Goal: Obtain resource: Download file/media

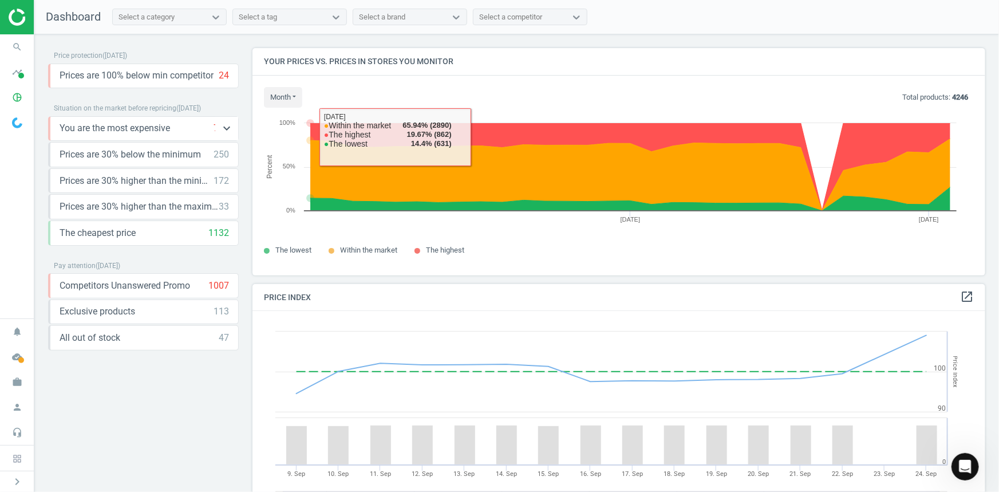
scroll to position [280, 742]
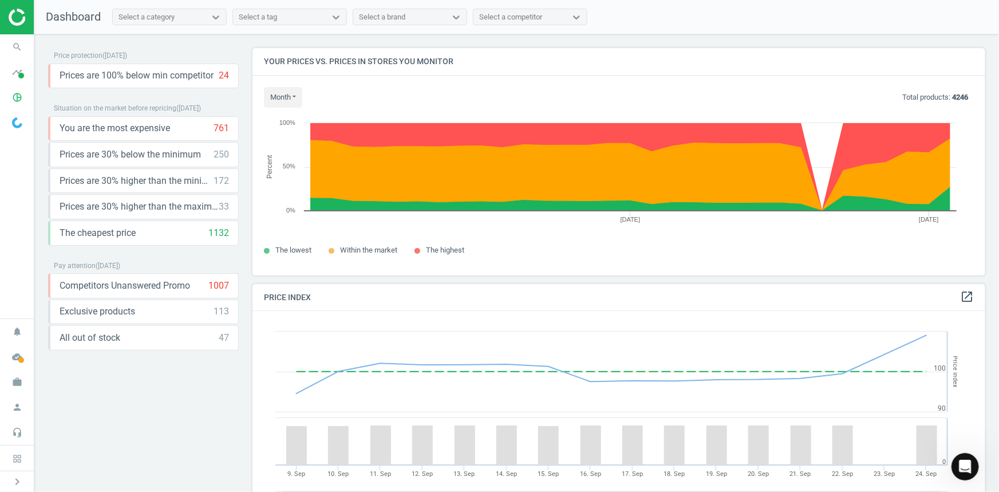
click at [25, 21] on div at bounding box center [17, 17] width 34 height 34
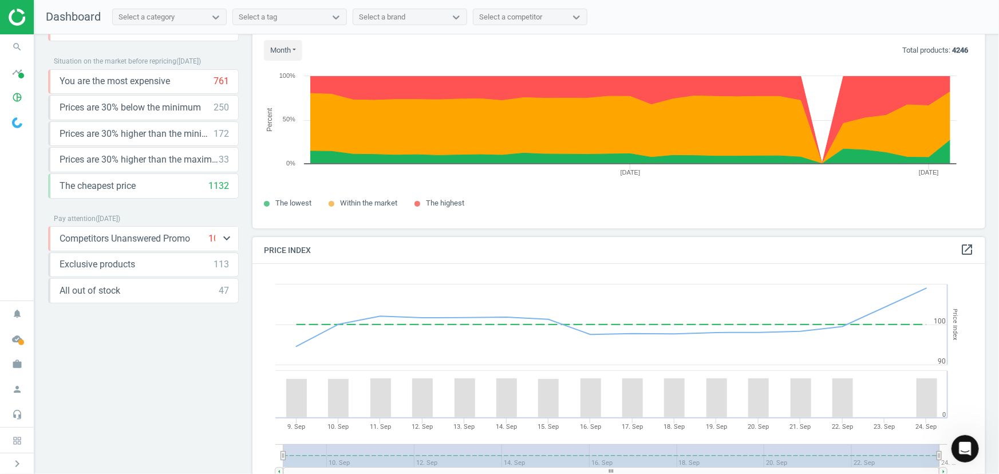
scroll to position [0, 0]
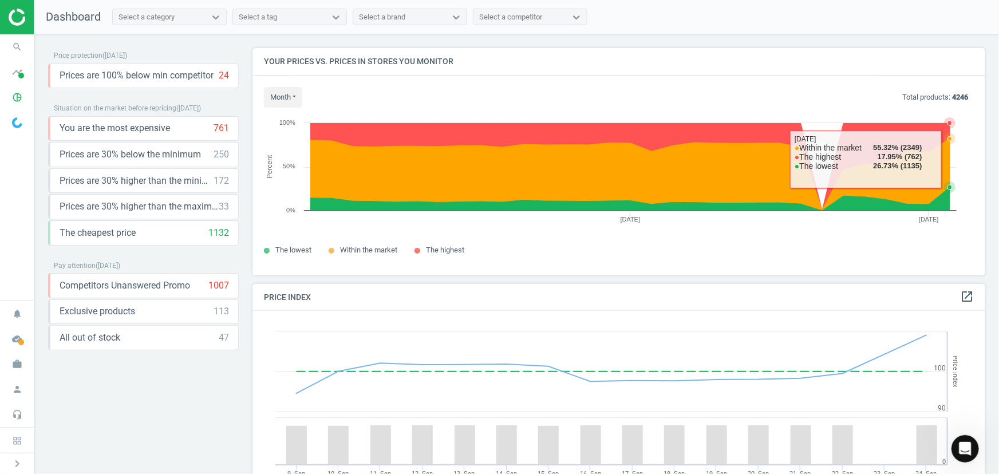
click at [951, 160] on icon "Created with Highcharts 6.2.0 Percent [DATE] Sep 0% 50% 100%" at bounding box center [615, 171] width 703 height 126
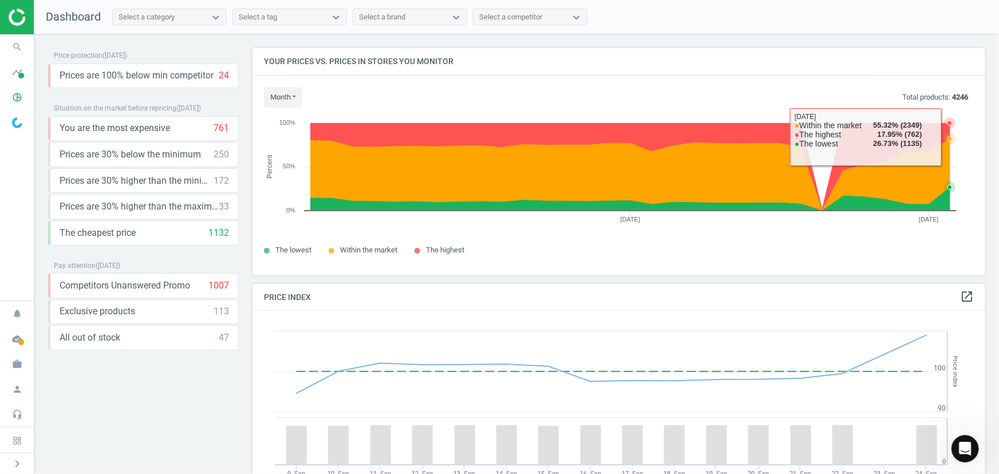
click at [948, 124] on icon at bounding box center [950, 123] width 5 height 5
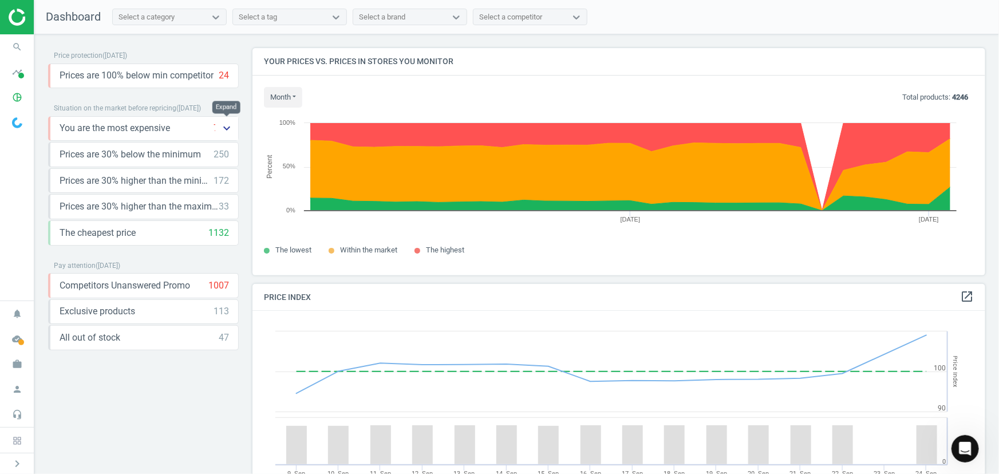
click at [232, 127] on icon "keyboard_arrow_down" at bounding box center [227, 128] width 14 height 14
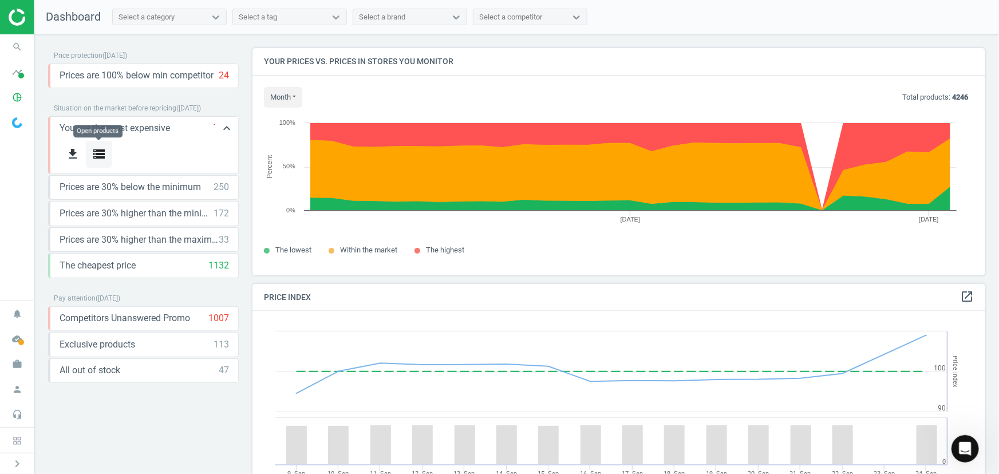
click at [101, 150] on icon "storage" at bounding box center [99, 154] width 14 height 14
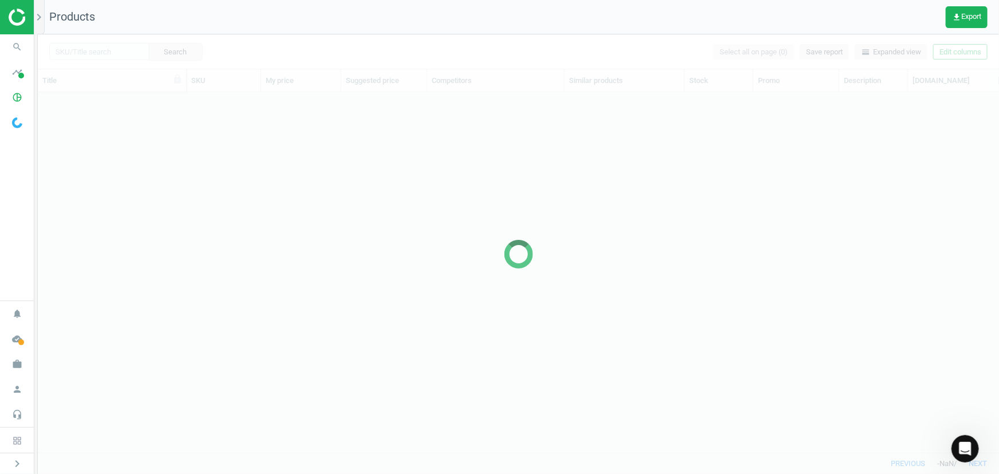
scroll to position [344, 954]
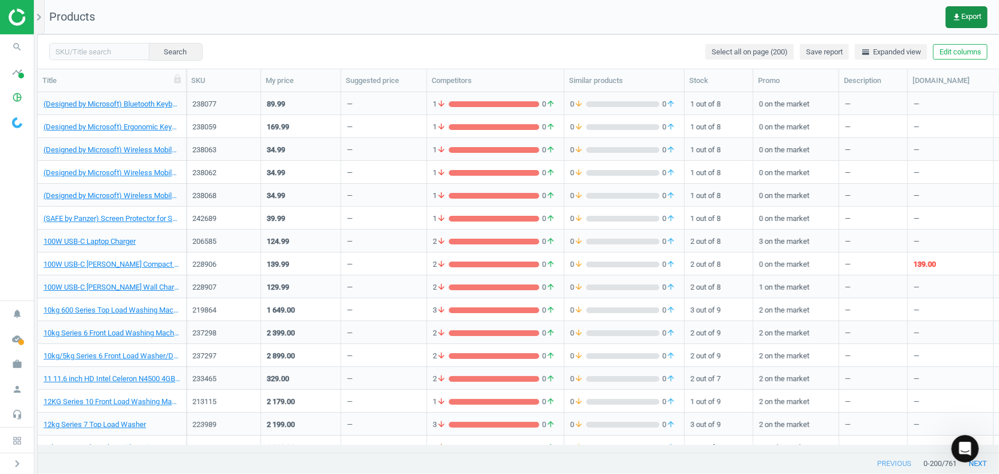
click at [956, 19] on icon "get_app" at bounding box center [956, 17] width 9 height 9
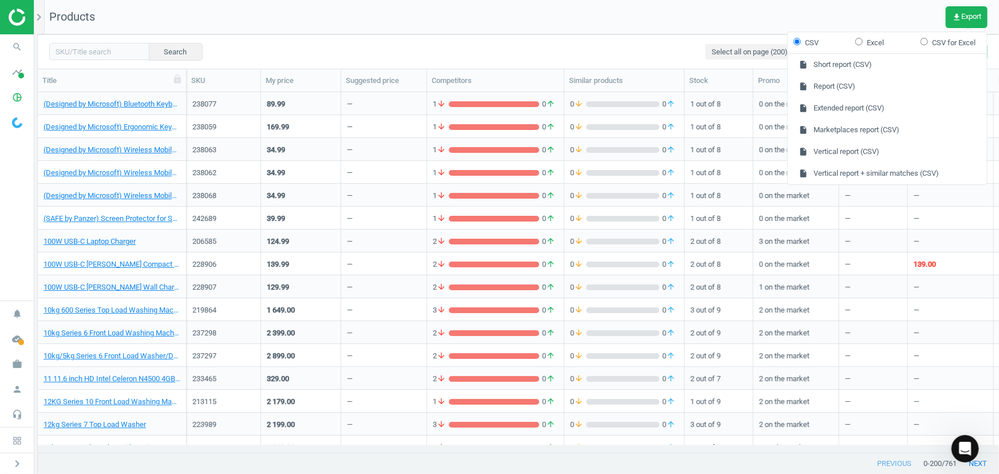
drag, startPoint x: 315, startPoint y: 49, endPoint x: 669, endPoint y: 50, distance: 353.9
click at [322, 48] on div "Search Select all on page (200) Save report horizontal_split Expanded view Edit…" at bounding box center [518, 51] width 961 height 34
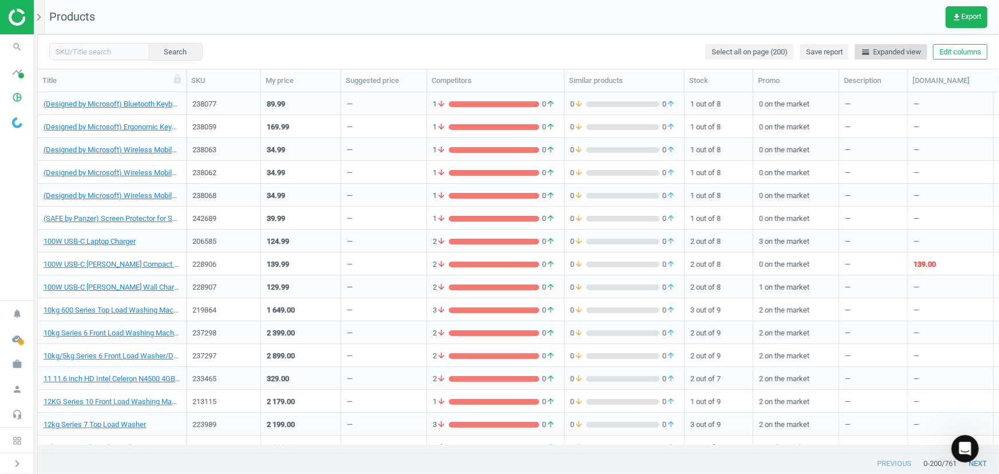
click at [907, 47] on span "horizontal_split Expanded view" at bounding box center [891, 52] width 60 height 10
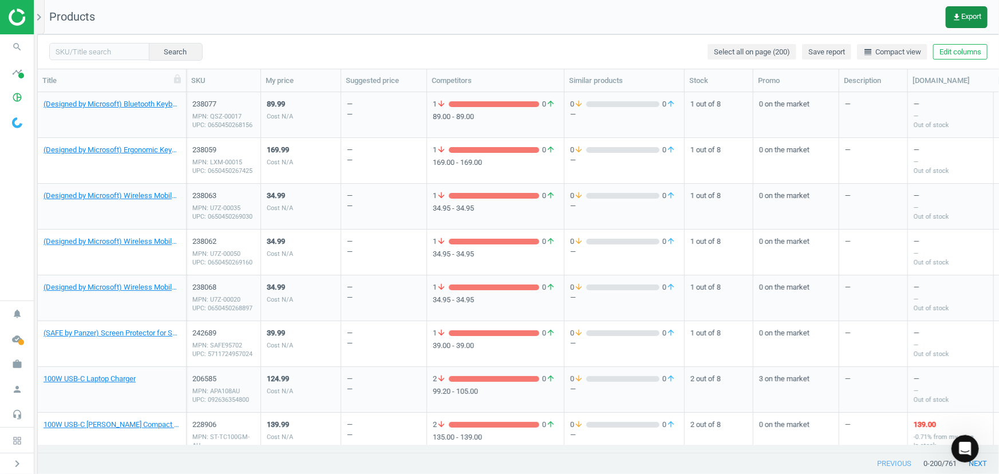
click at [961, 15] on span "get_app Export" at bounding box center [966, 17] width 29 height 9
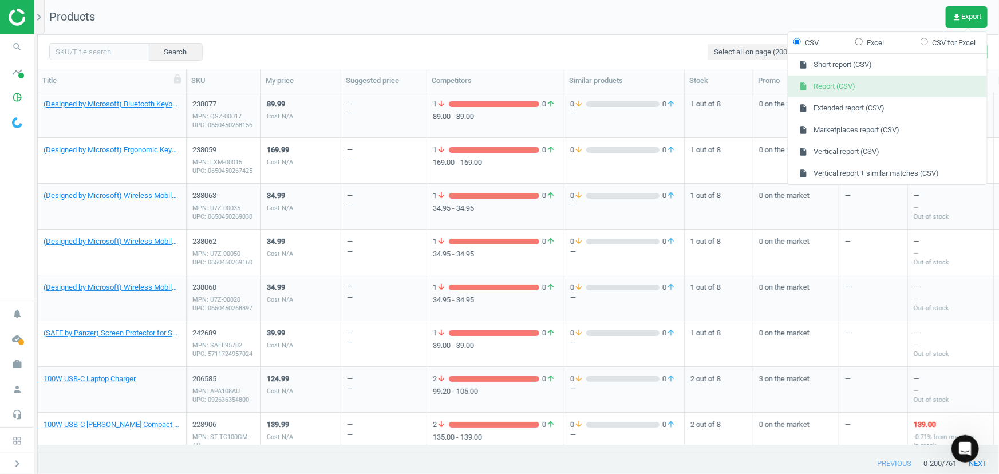
click at [868, 94] on button "insert_drive_file Report (CSV)" at bounding box center [887, 87] width 199 height 22
